Goal: Task Accomplishment & Management: Manage account settings

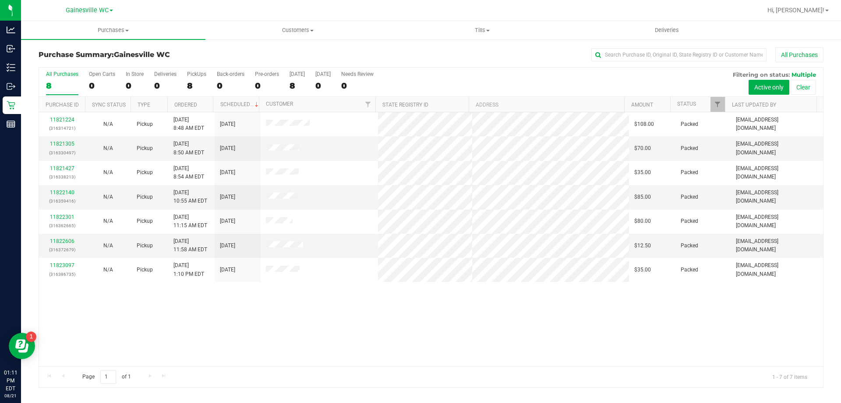
click at [151, 319] on div "11821224 (316314721) N/A Pickup 8/21/2025 8:48 AM EDT 8/21/2025 $108.00 Packed …" at bounding box center [431, 239] width 784 height 254
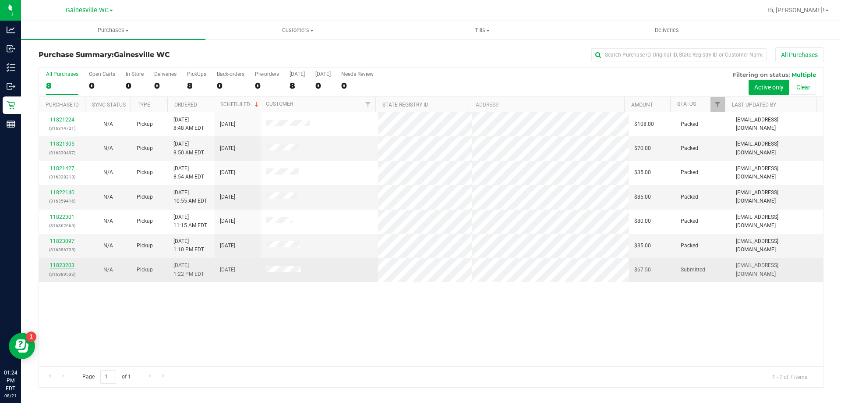
click at [54, 264] on link "11823203" at bounding box center [62, 265] width 25 height 6
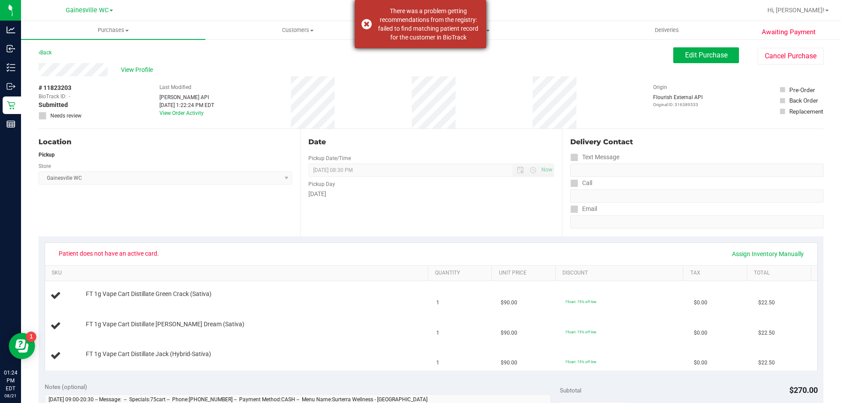
click at [416, 38] on div "There was a problem getting recommendations from the registry: failed to find m…" at bounding box center [428, 24] width 103 height 35
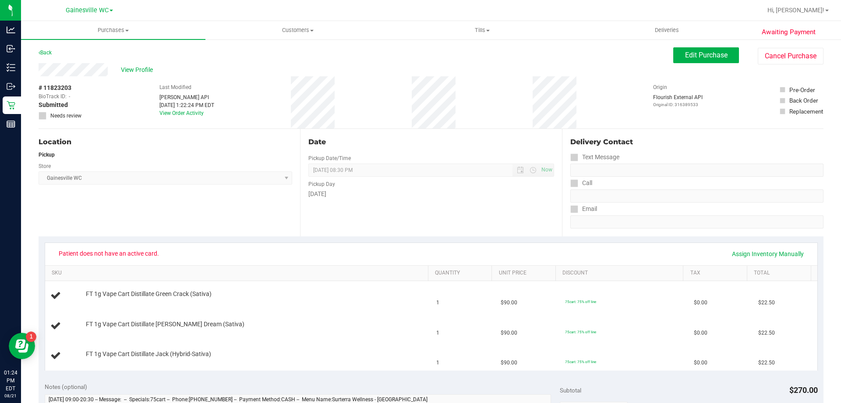
click at [461, 111] on div "# 11823203 BioTrack ID: - Submitted Needs review Last Modified Jane API Aug 21,…" at bounding box center [431, 102] width 785 height 52
click at [713, 57] on span "Edit Purchase" at bounding box center [706, 55] width 43 height 8
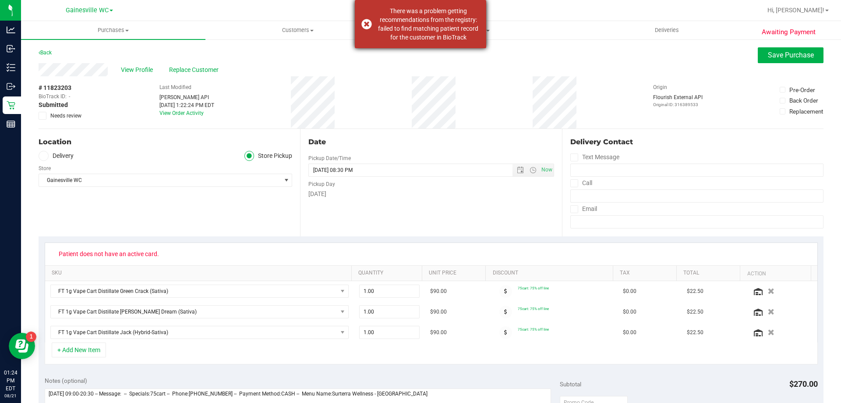
click at [382, 37] on div "There was a problem getting recommendations from the registry: failed to find m…" at bounding box center [428, 24] width 103 height 35
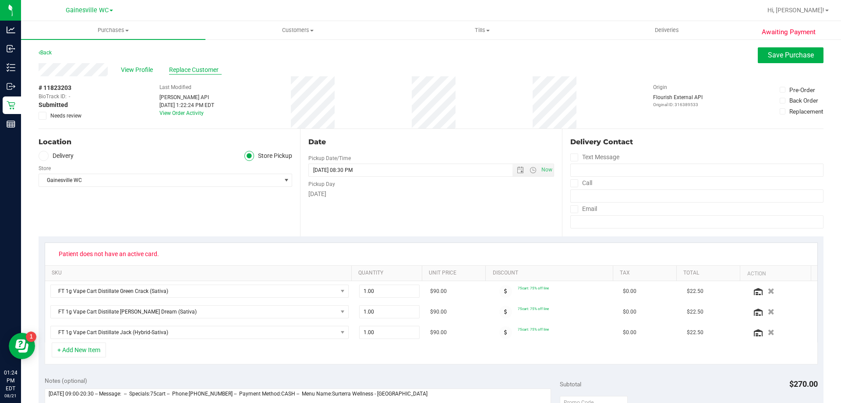
click at [216, 72] on span "Replace Customer" at bounding box center [195, 69] width 53 height 9
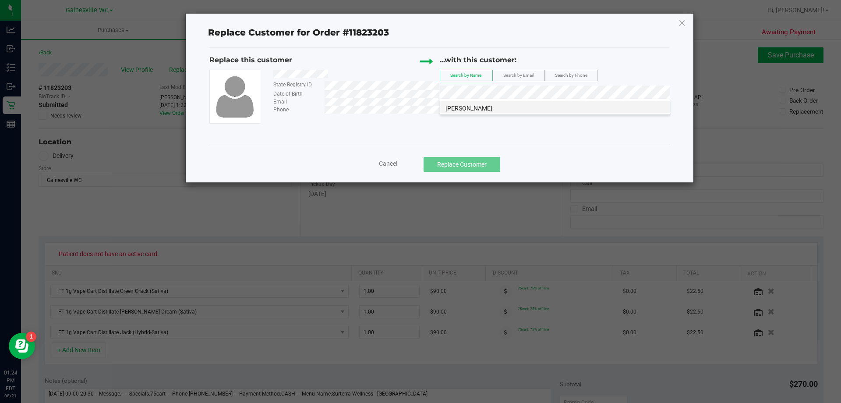
click at [533, 107] on li "REBECCA MIZELLE" at bounding box center [555, 107] width 230 height 12
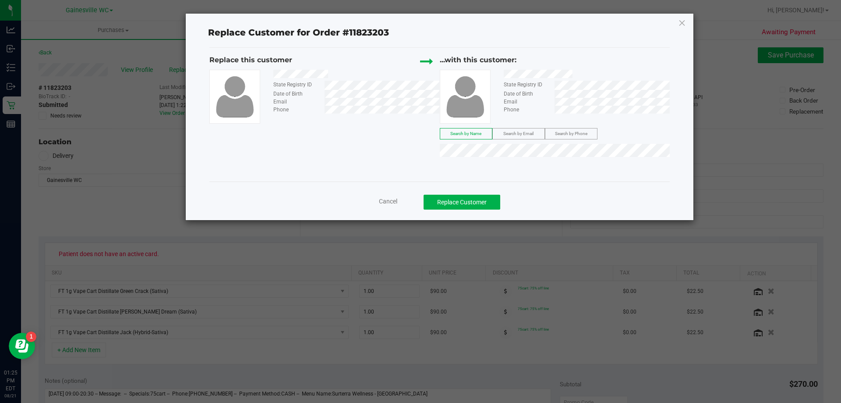
click at [393, 202] on span "Cancel" at bounding box center [388, 201] width 18 height 7
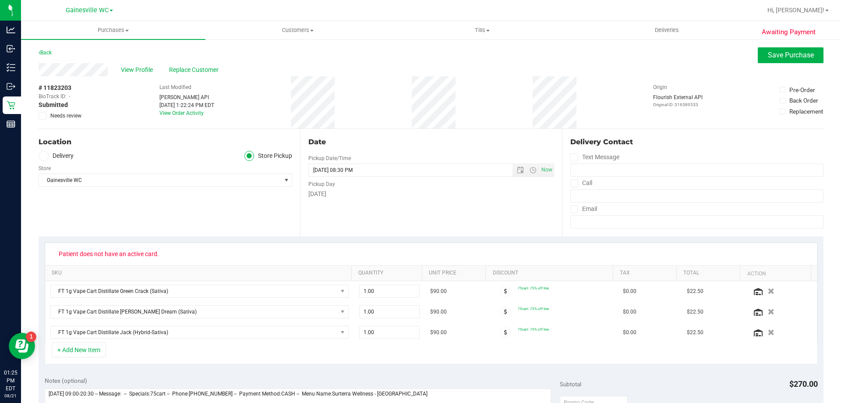
click at [389, 98] on div "# 11823203 BioTrack ID: - Submitted Needs review Last Modified Jane API Aug 21,…" at bounding box center [431, 102] width 785 height 52
click at [792, 53] on span "Save Purchase" at bounding box center [791, 55] width 46 height 8
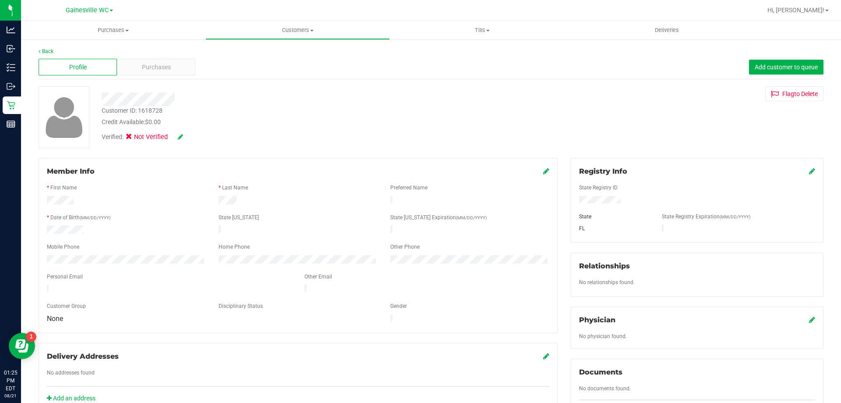
click at [543, 169] on icon at bounding box center [546, 170] width 6 height 7
click at [801, 171] on div "Registry Info" at bounding box center [697, 171] width 236 height 11
click at [802, 167] on div "Registry Info" at bounding box center [697, 171] width 236 height 11
click at [809, 169] on icon at bounding box center [812, 170] width 6 height 7
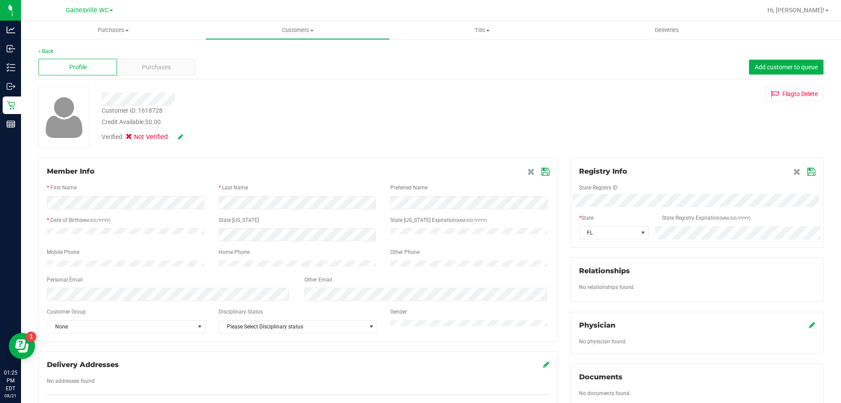
click at [679, 193] on div "State Registry ID" at bounding box center [697, 189] width 249 height 10
click at [663, 145] on div "Customer ID: 1618728 Credit Available: $0.00 Verified: Not Verified Flag to Del…" at bounding box center [431, 117] width 798 height 62
click at [800, 173] on span at bounding box center [805, 171] width 22 height 11
click at [808, 172] on icon at bounding box center [812, 171] width 8 height 7
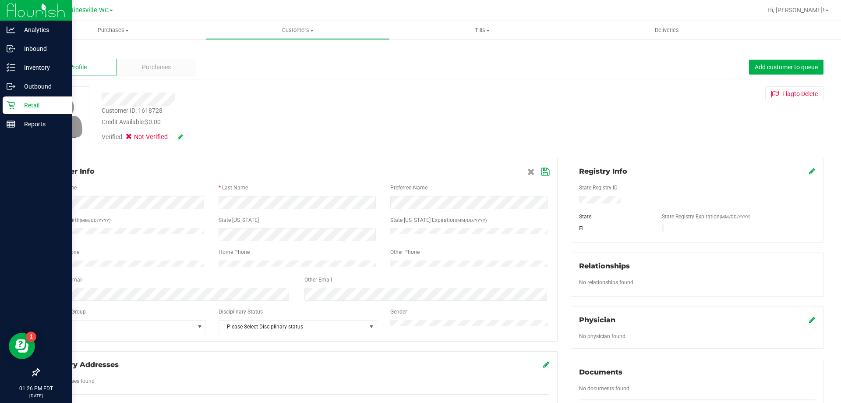
click at [15, 105] on p "Retail" at bounding box center [41, 105] width 53 height 11
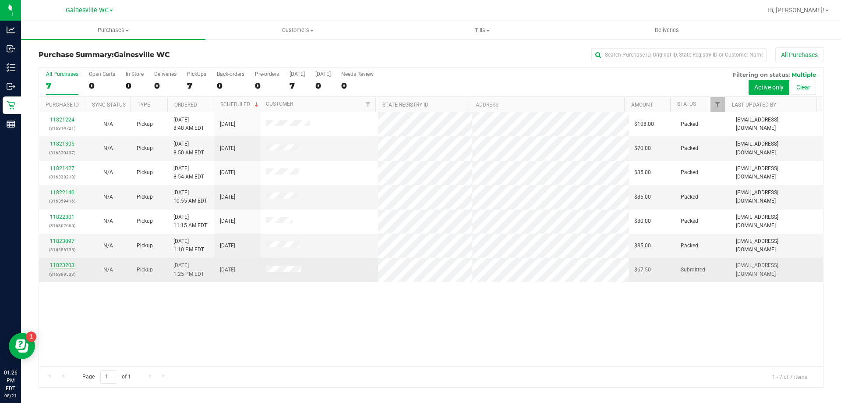
click at [73, 265] on link "11823203" at bounding box center [62, 265] width 25 height 6
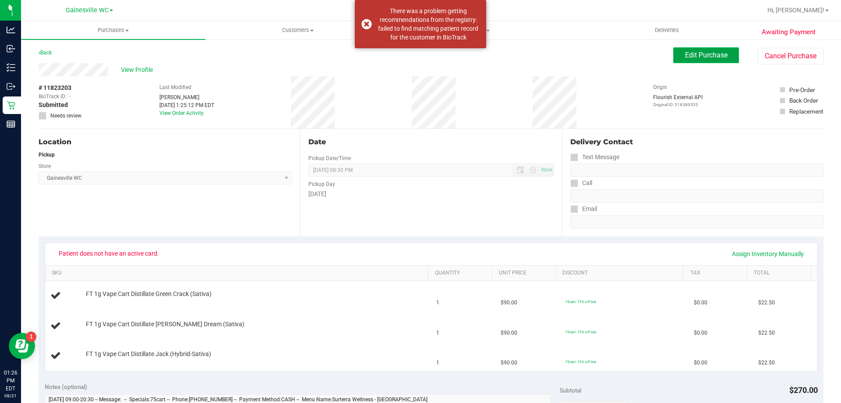
click at [723, 59] on button "Edit Purchase" at bounding box center [707, 55] width 66 height 16
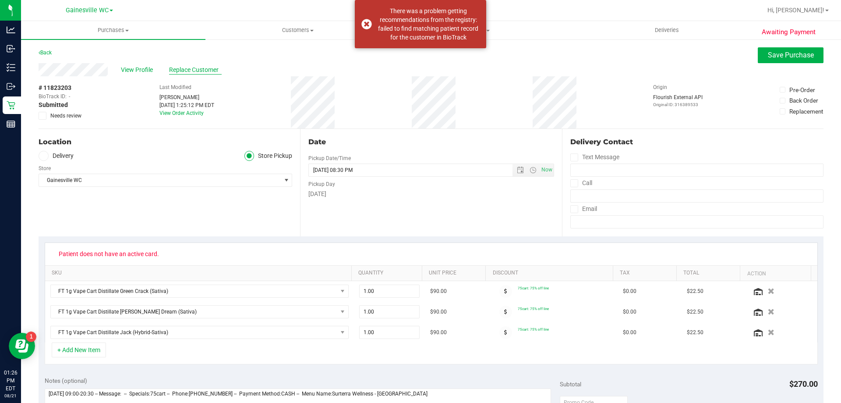
click at [197, 69] on span "Replace Customer" at bounding box center [195, 69] width 53 height 9
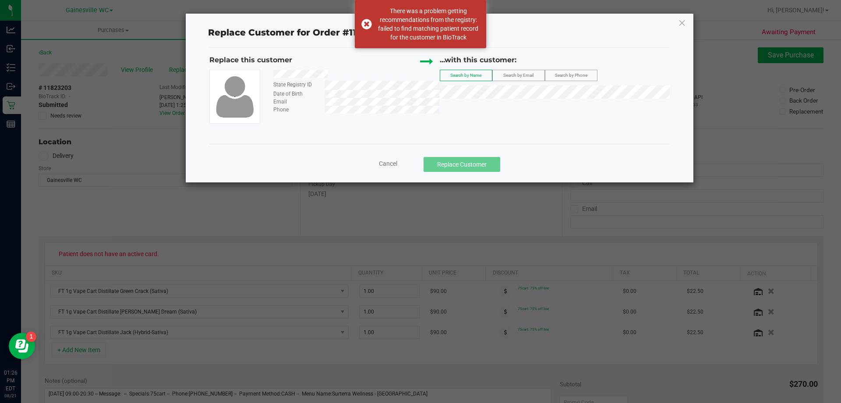
click at [513, 80] on label "Search by Email" at bounding box center [519, 75] width 52 height 11
click at [578, 78] on label "Search by Phone" at bounding box center [572, 75] width 52 height 11
click at [448, 74] on label "Search by Name" at bounding box center [466, 75] width 52 height 11
click at [509, 74] on span "Search by Email" at bounding box center [519, 75] width 30 height 5
click at [578, 74] on span "Search by Phone" at bounding box center [571, 75] width 32 height 5
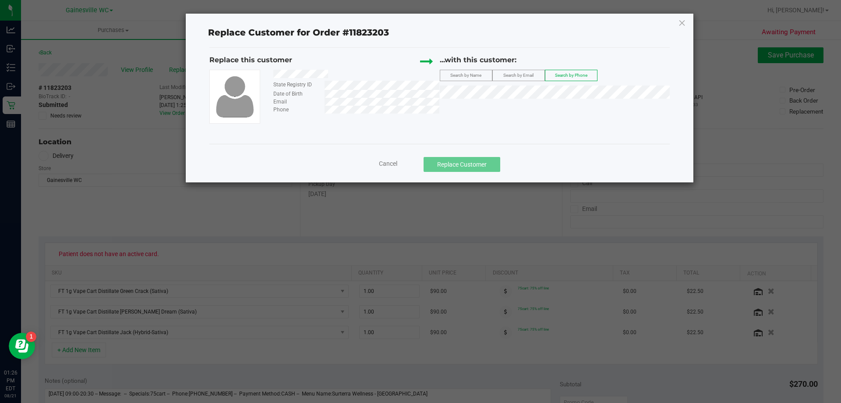
click at [514, 74] on span "Search by Email" at bounding box center [519, 75] width 30 height 5
click at [475, 71] on label "Search by Name" at bounding box center [466, 75] width 52 height 11
click at [469, 85] on div "...with this customer: Search by Name Search by Email Search by Phone" at bounding box center [555, 79] width 231 height 48
click at [469, 87] on div "...with this customer: Search by Name Search by Email Search by Phone" at bounding box center [555, 79] width 231 height 48
drag, startPoint x: 614, startPoint y: 131, endPoint x: 600, endPoint y: 124, distance: 15.1
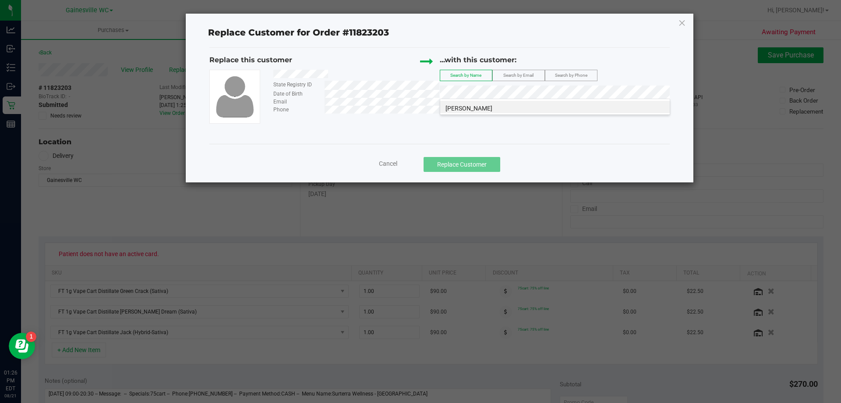
click at [612, 131] on div "Replace this customer State Registry ID Date of Birth Email Phone ...with this …" at bounding box center [439, 96] width 461 height 96
click at [686, 19] on icon at bounding box center [682, 23] width 8 height 14
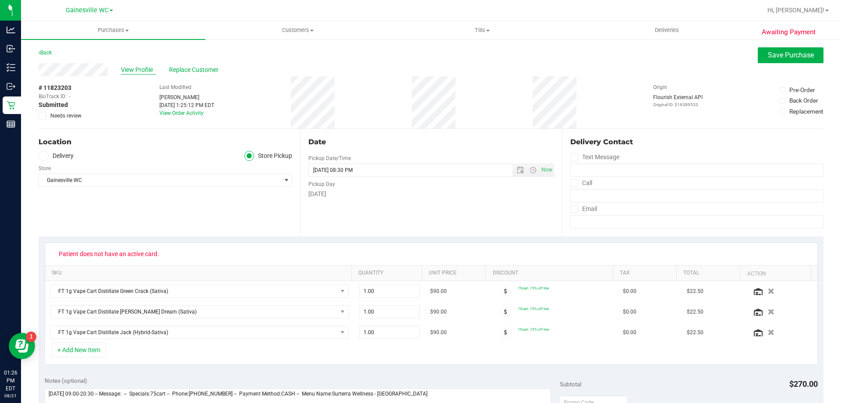
click at [139, 69] on span "View Profile" at bounding box center [138, 69] width 35 height 9
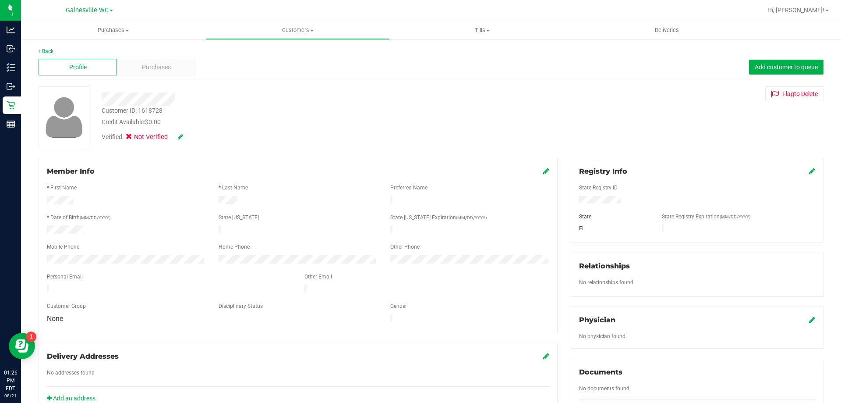
click at [809, 169] on icon at bounding box center [812, 170] width 6 height 7
click at [680, 147] on div "Customer ID: 1618728 Credit Available: $0.00 Verified: Not Verified Flag to Del…" at bounding box center [431, 117] width 798 height 62
click at [808, 171] on icon at bounding box center [812, 171] width 8 height 7
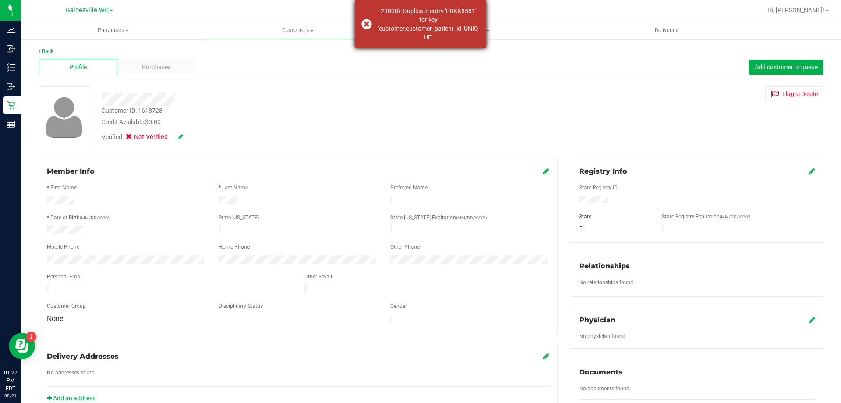
click at [461, 34] on div "23000): Duplicate entry 'P8KK8581' for key 'customer.customer_patient_id_UNIQUE'" at bounding box center [428, 24] width 103 height 35
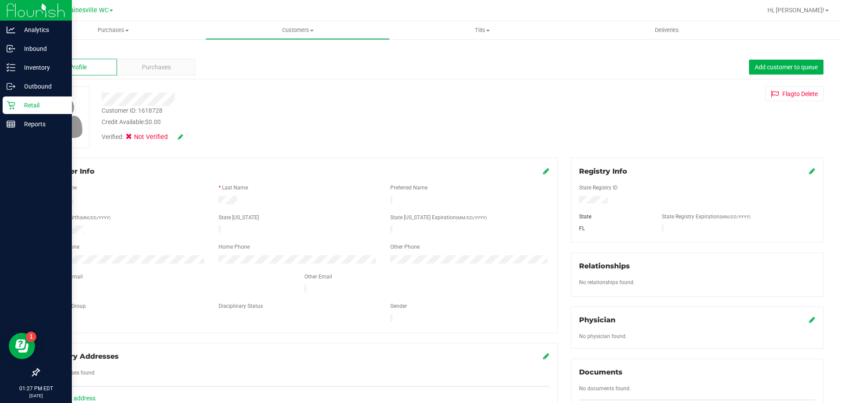
click at [13, 98] on div "Retail" at bounding box center [37, 105] width 69 height 18
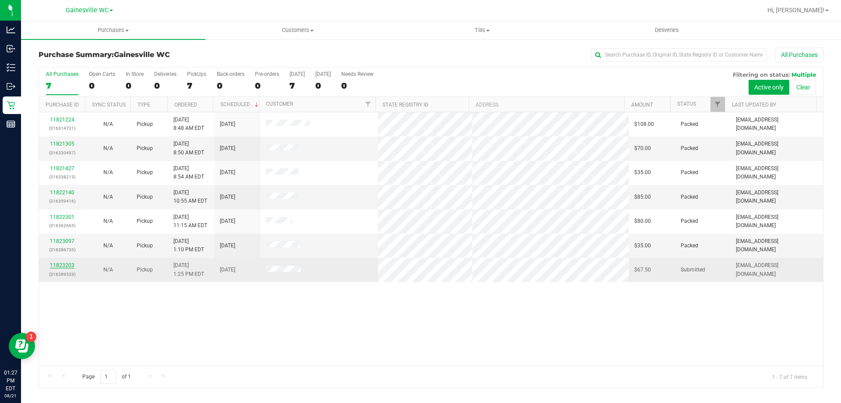
click at [69, 265] on link "11823203" at bounding box center [62, 265] width 25 height 6
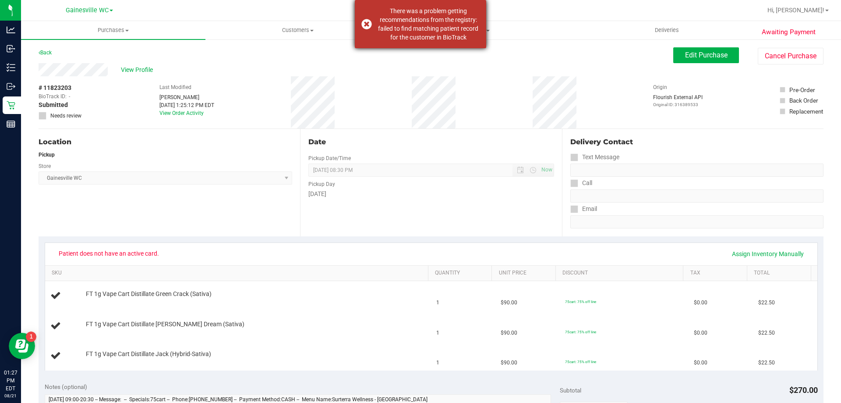
click at [379, 27] on div "There was a problem getting recommendations from the registry: failed to find m…" at bounding box center [428, 24] width 103 height 35
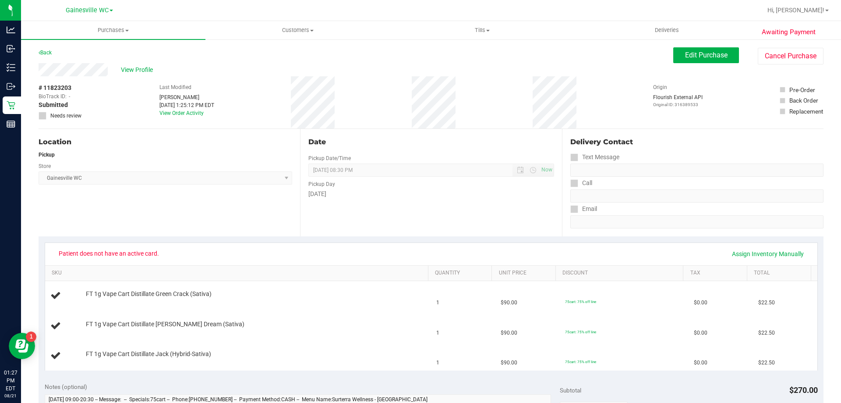
click at [662, 48] on div "Back Edit Purchase Cancel Purchase" at bounding box center [431, 55] width 785 height 16
click at [685, 54] on span "Edit Purchase" at bounding box center [706, 55] width 43 height 8
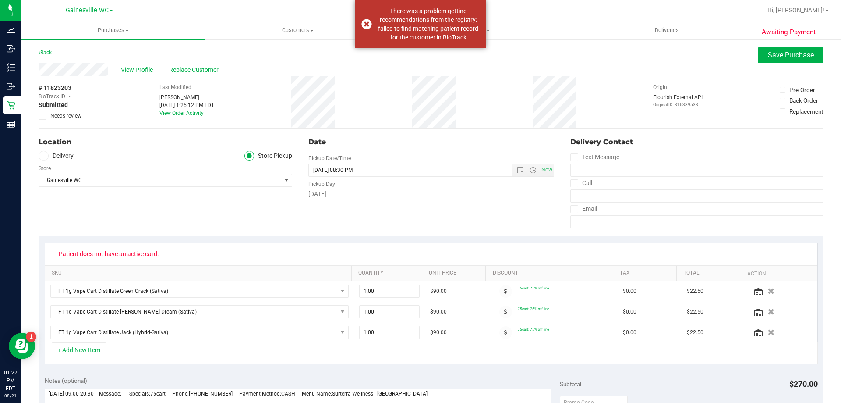
click at [191, 75] on div "View Profile Replace Customer" at bounding box center [431, 69] width 785 height 13
click at [195, 66] on span "Replace Customer" at bounding box center [195, 69] width 53 height 9
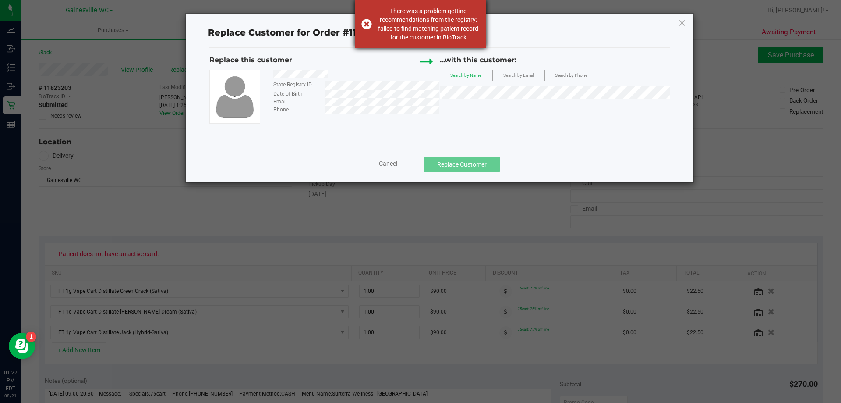
click at [383, 39] on div "There was a problem getting recommendations from the registry: failed to find m…" at bounding box center [428, 24] width 103 height 35
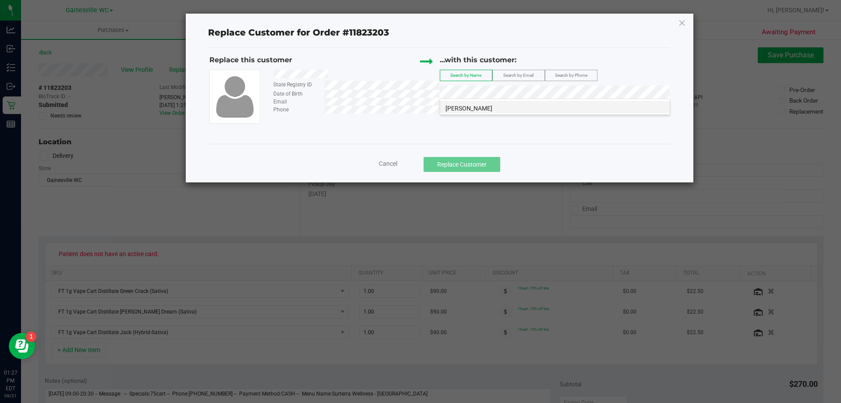
click at [480, 111] on span "Rebecca Jerrels" at bounding box center [469, 108] width 47 height 7
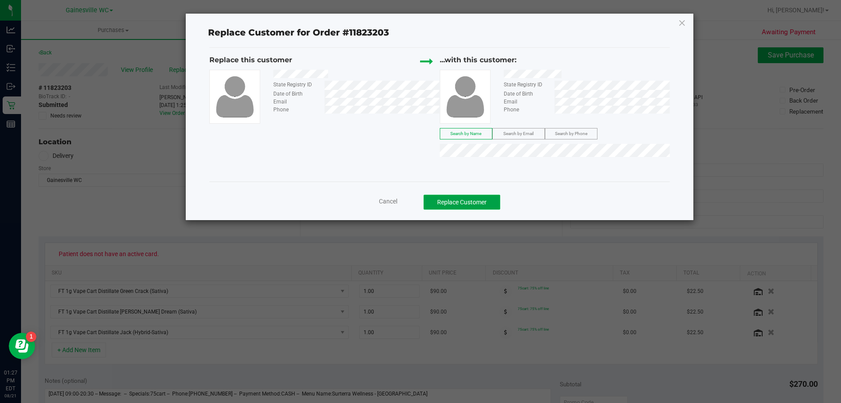
click at [495, 197] on button "Replace Customer" at bounding box center [462, 202] width 77 height 15
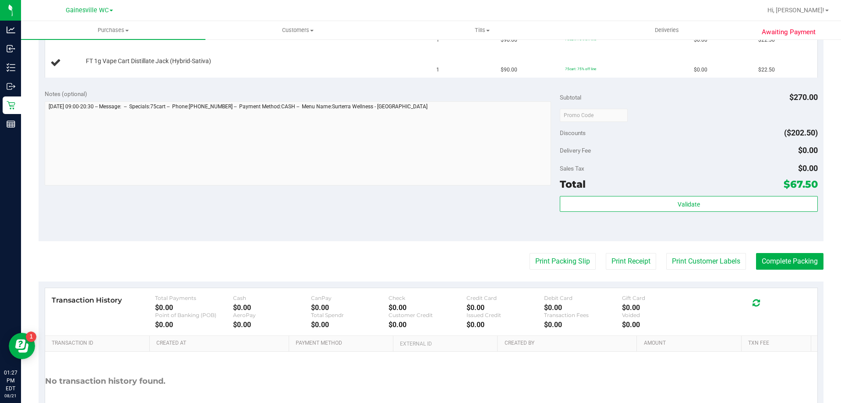
scroll to position [307, 0]
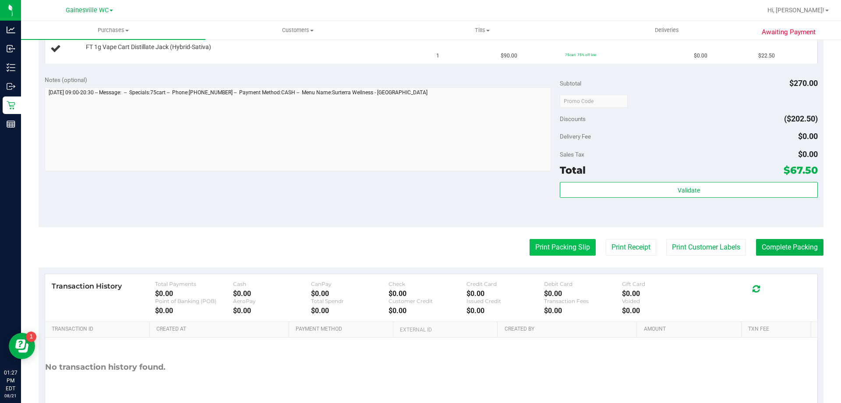
click at [561, 252] on button "Print Packing Slip" at bounding box center [563, 247] width 66 height 17
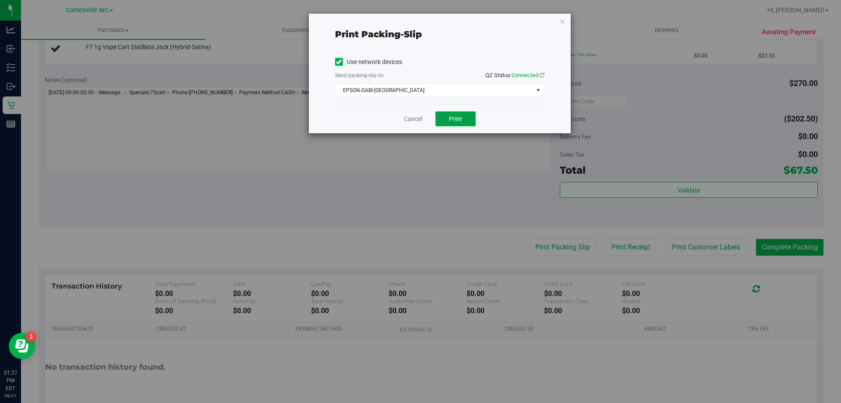
click at [463, 121] on button "Print" at bounding box center [456, 118] width 40 height 15
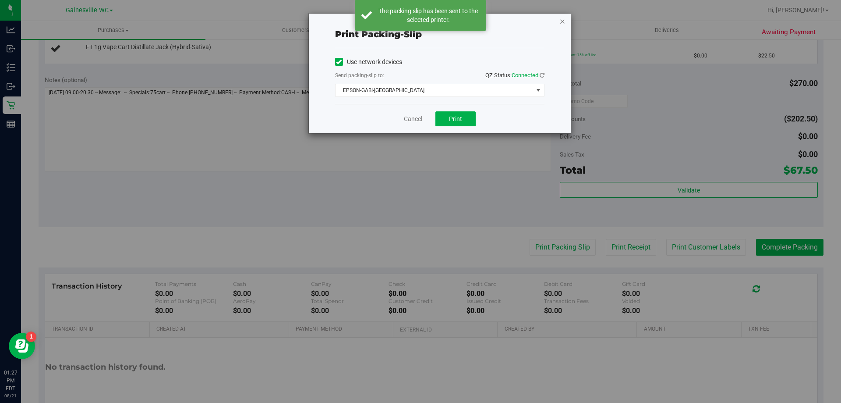
click at [564, 24] on icon "button" at bounding box center [563, 21] width 6 height 11
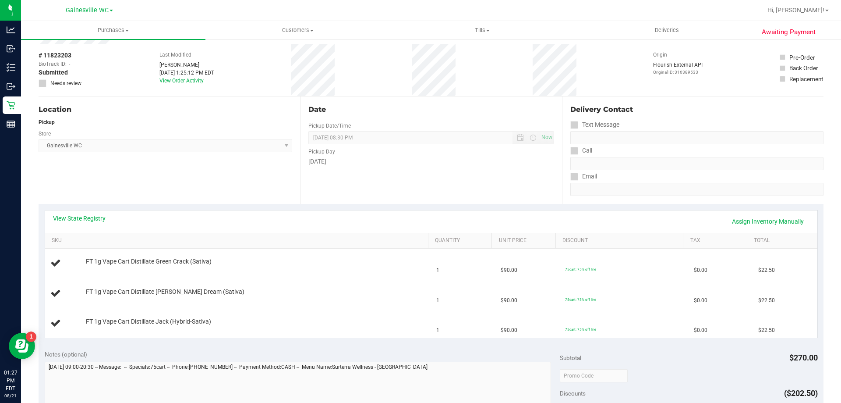
scroll to position [0, 0]
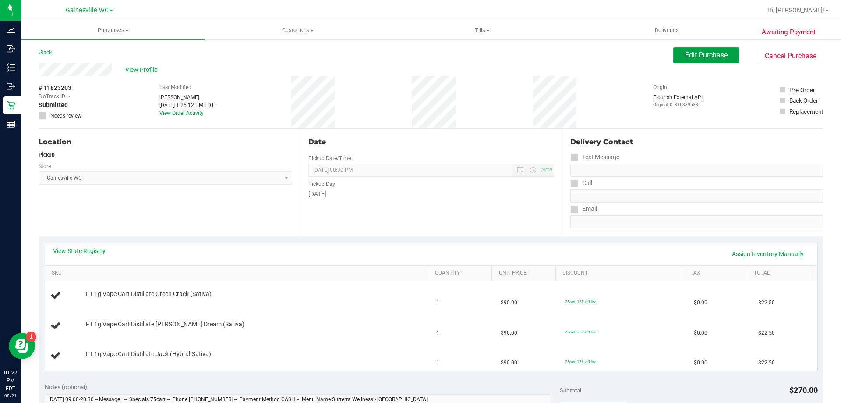
click at [685, 53] on span "Edit Purchase" at bounding box center [706, 55] width 43 height 8
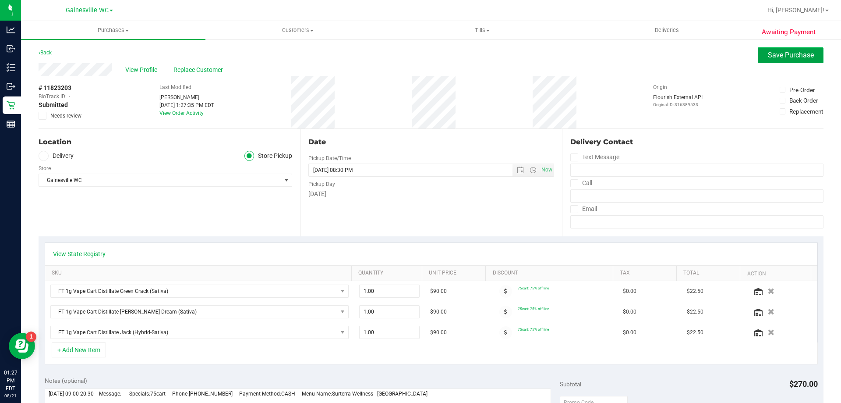
click at [798, 56] on span "Save Purchase" at bounding box center [791, 55] width 46 height 8
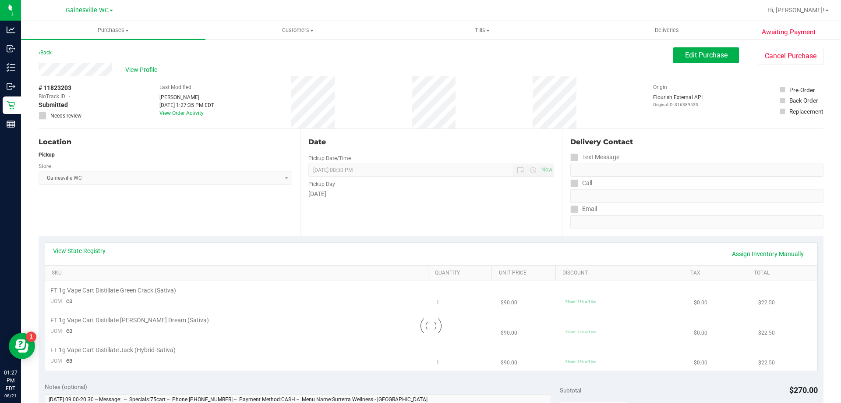
click at [142, 71] on span "View Profile" at bounding box center [142, 69] width 35 height 9
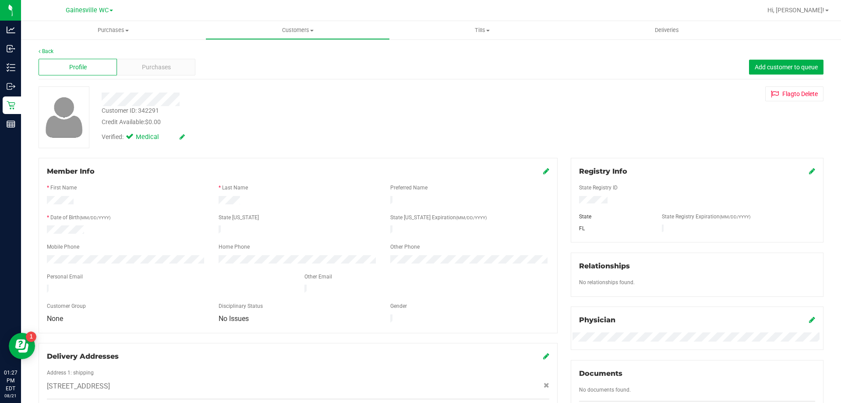
click at [179, 135] on div "Verified: Medical" at bounding box center [143, 137] width 83 height 10
click at [181, 135] on icon at bounding box center [182, 137] width 5 height 6
click at [186, 138] on span at bounding box center [184, 136] width 23 height 9
click at [191, 135] on icon at bounding box center [192, 137] width 7 height 6
click at [543, 171] on icon at bounding box center [546, 170] width 6 height 7
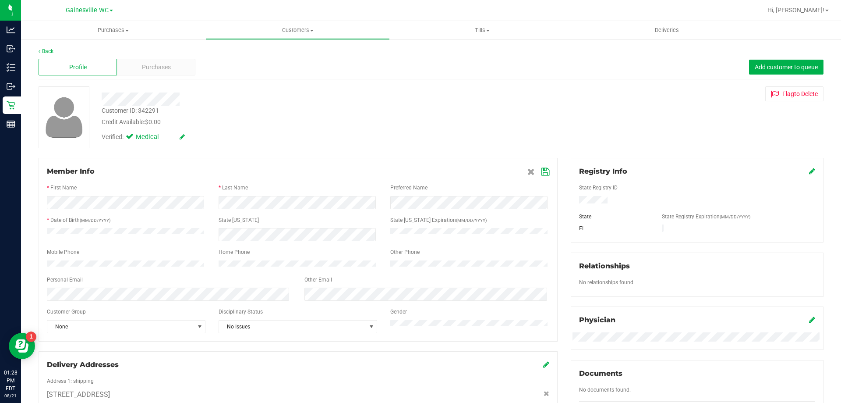
click at [329, 129] on div "Verified: Medical" at bounding box center [294, 136] width 399 height 19
click at [543, 174] on icon at bounding box center [546, 171] width 8 height 7
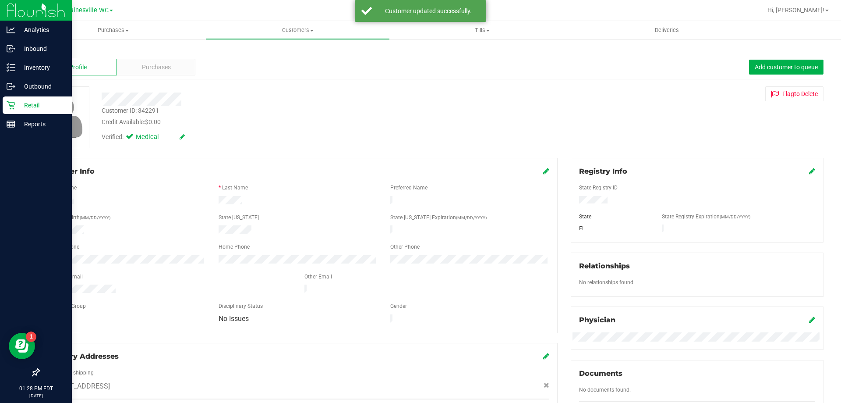
click at [19, 103] on p "Retail" at bounding box center [41, 105] width 53 height 11
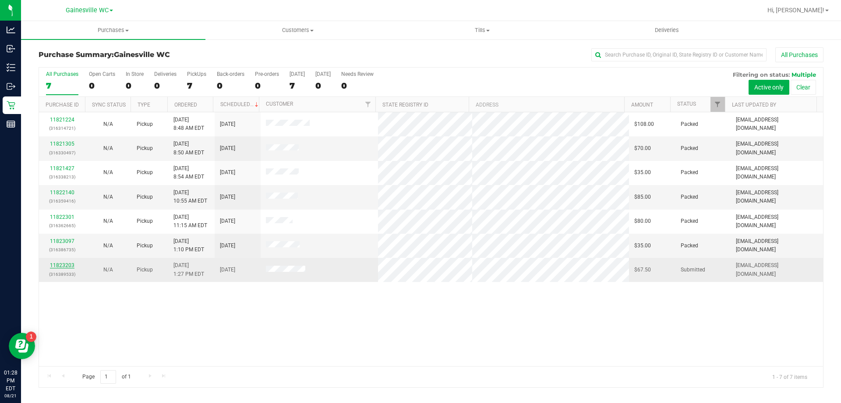
click at [72, 263] on link "11823203" at bounding box center [62, 265] width 25 height 6
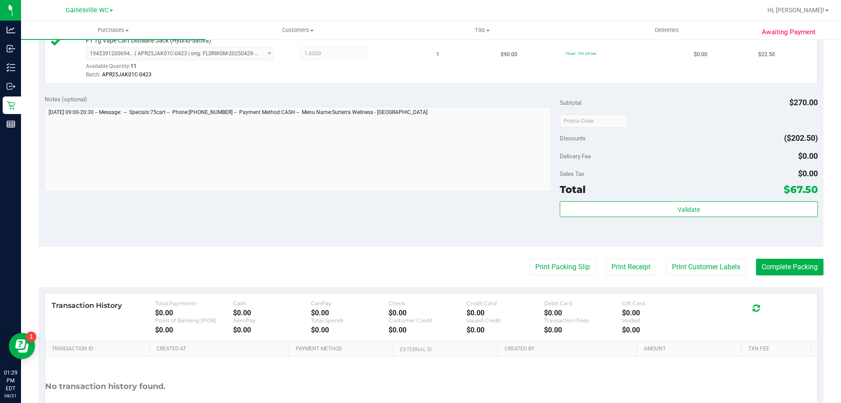
scroll to position [351, 0]
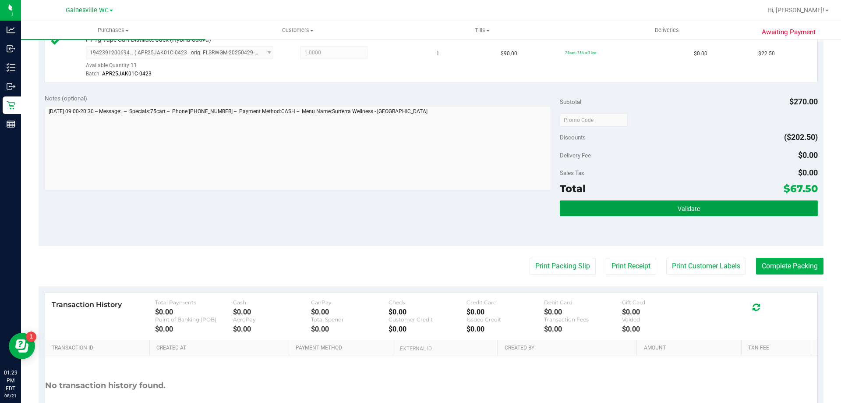
click at [623, 214] on button "Validate" at bounding box center [689, 208] width 258 height 16
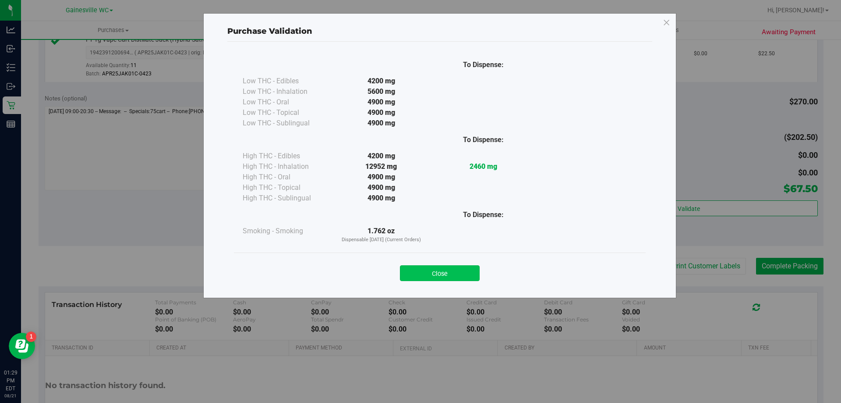
click at [435, 266] on button "Close" at bounding box center [440, 273] width 80 height 16
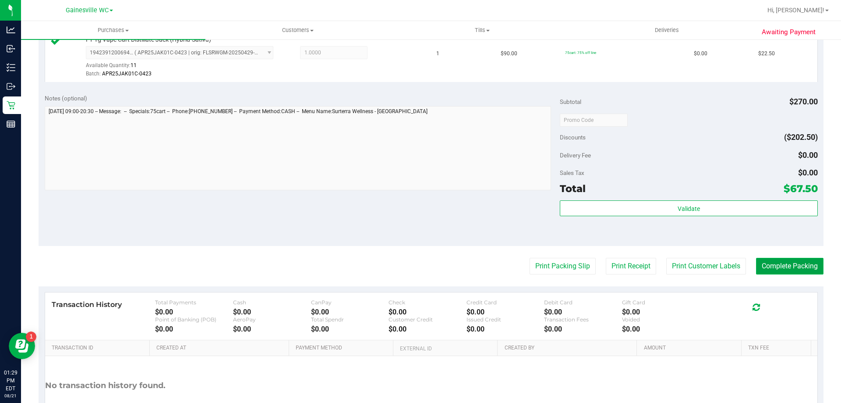
click at [772, 267] on button "Complete Packing" at bounding box center [789, 266] width 67 height 17
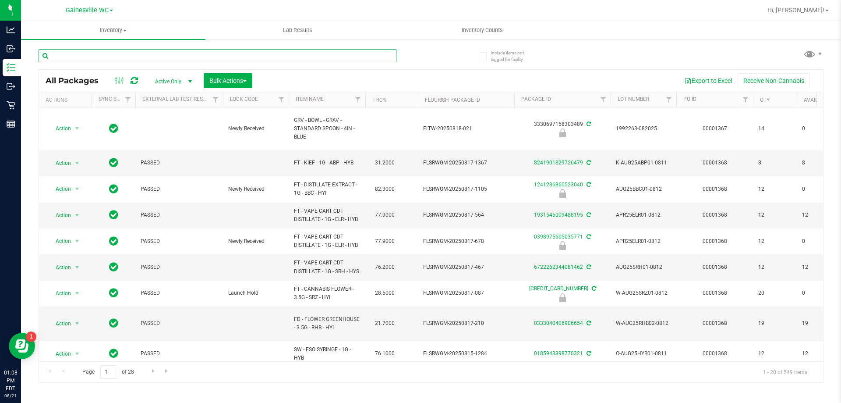
click at [199, 54] on input "text" at bounding box center [218, 55] width 358 height 13
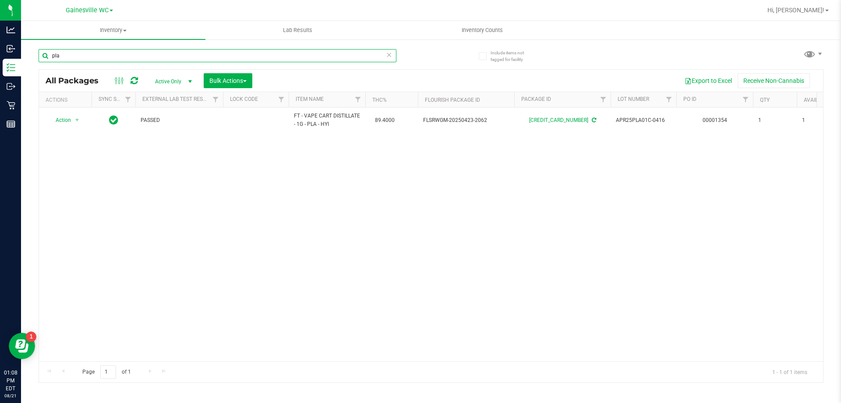
type input "pla"
